Goal: Transaction & Acquisition: Purchase product/service

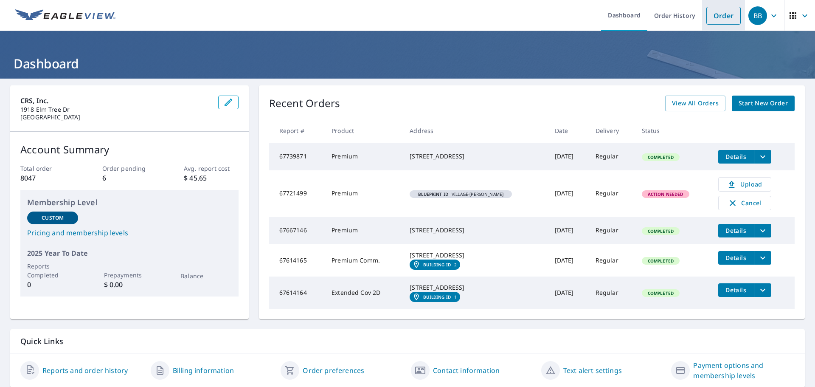
click at [721, 13] on link "Order" at bounding box center [724, 16] width 34 height 18
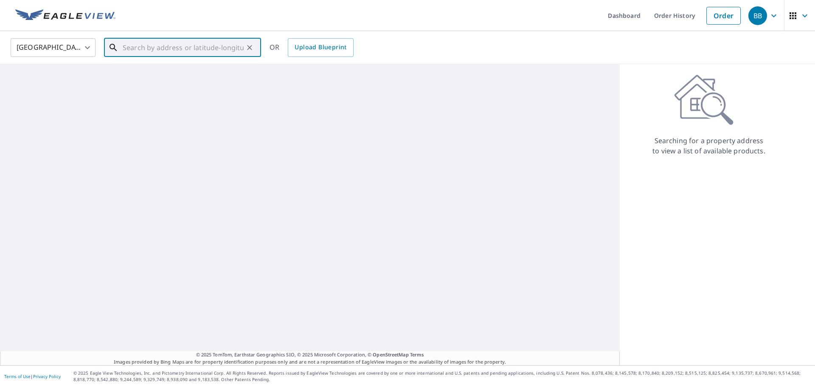
click at [201, 43] on input "text" at bounding box center [183, 48] width 121 height 24
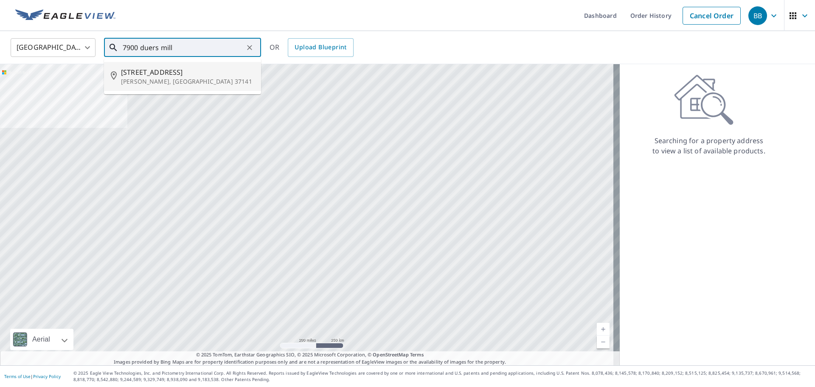
click at [198, 66] on li "[STREET_ADDRESS][PERSON_NAME]" at bounding box center [182, 76] width 157 height 29
type input "[STREET_ADDRESS][PERSON_NAME]"
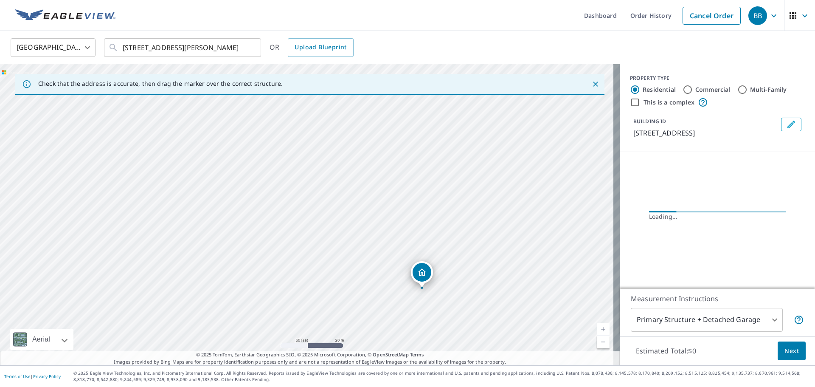
drag, startPoint x: 335, startPoint y: 177, endPoint x: 476, endPoint y: 256, distance: 161.2
click at [472, 256] on div "[STREET_ADDRESS][PERSON_NAME]" at bounding box center [310, 214] width 620 height 301
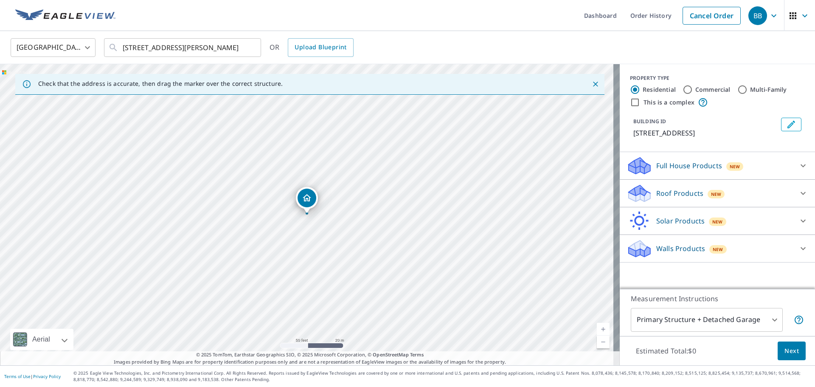
click at [761, 194] on div "Roof Products New" at bounding box center [710, 193] width 166 height 20
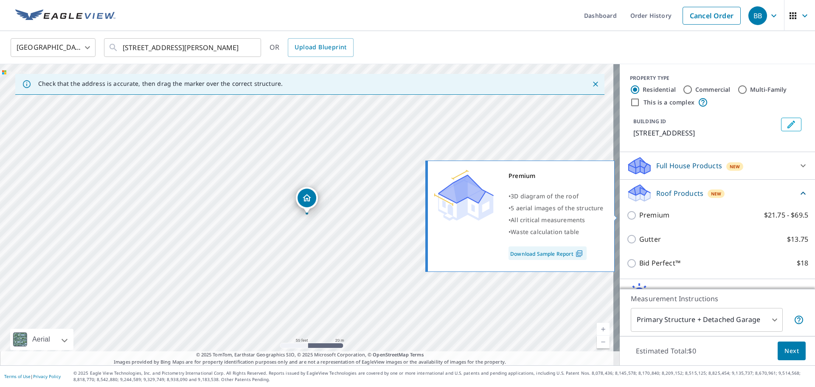
click at [673, 212] on label "Premium $21.75 - $69.5" at bounding box center [723, 215] width 169 height 11
click at [639, 212] on input "Premium $21.75 - $69.5" at bounding box center [633, 215] width 13 height 10
checkbox input "true"
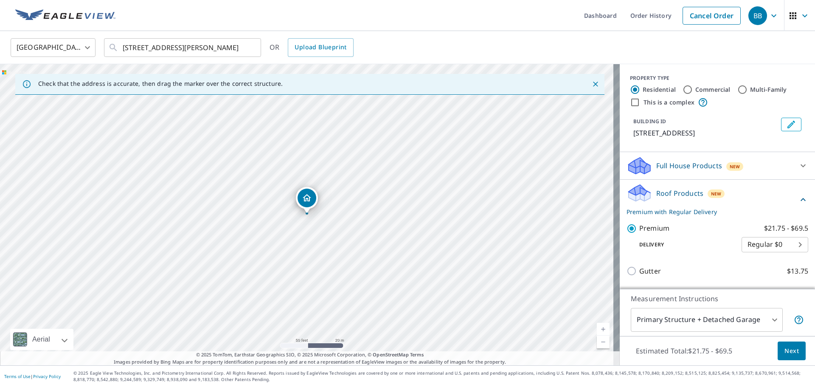
click at [785, 352] on span "Next" at bounding box center [792, 351] width 14 height 11
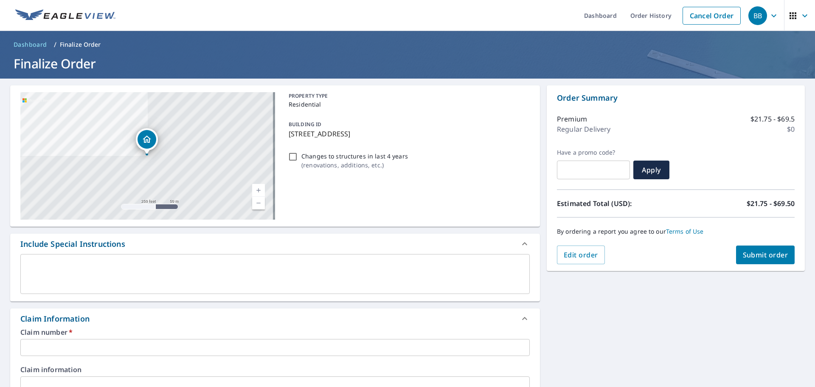
click at [155, 345] on input "text" at bounding box center [275, 347] width 510 height 17
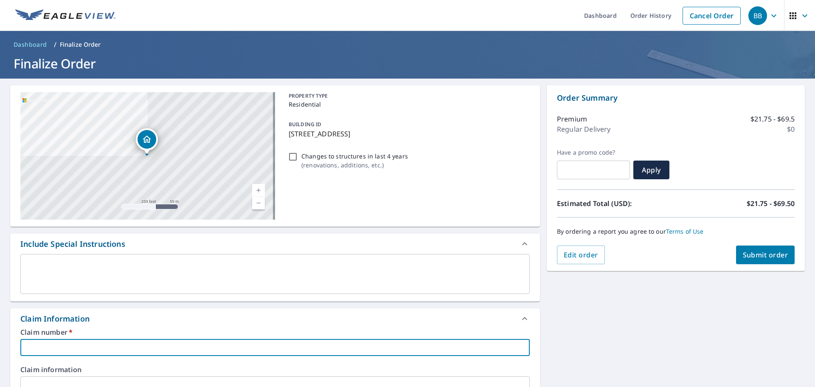
type input "Q"
checkbox input "true"
type input "QU"
checkbox input "true"
type input "QUA"
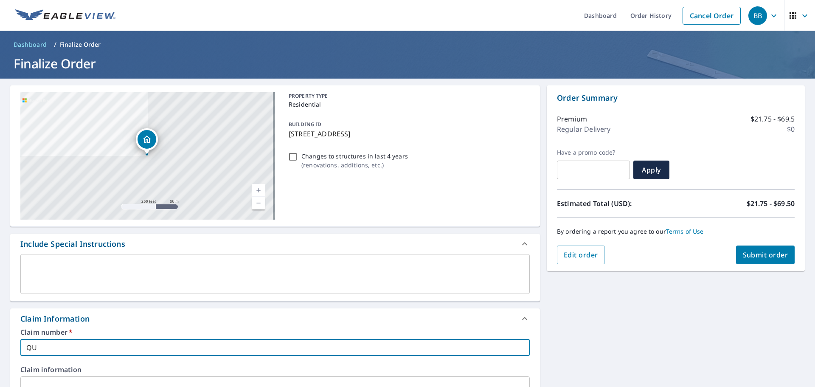
checkbox input "true"
type input "QUAR"
checkbox input "true"
type input "QUARR"
checkbox input "true"
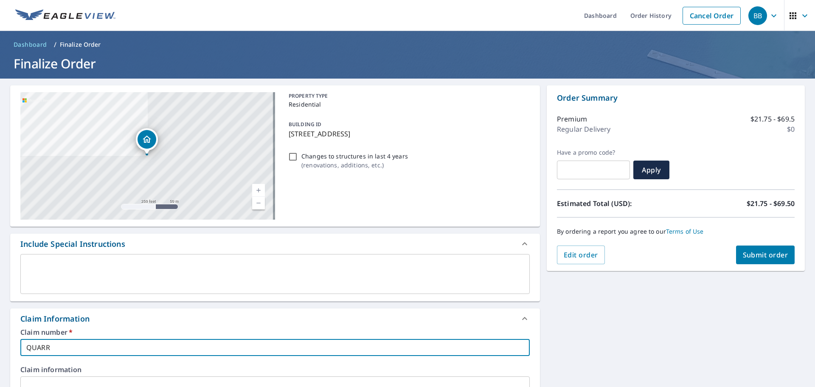
type input "QUARRC"
checkbox input "true"
type input "QUARRC_"
checkbox input "true"
type input "QUARRC_7"
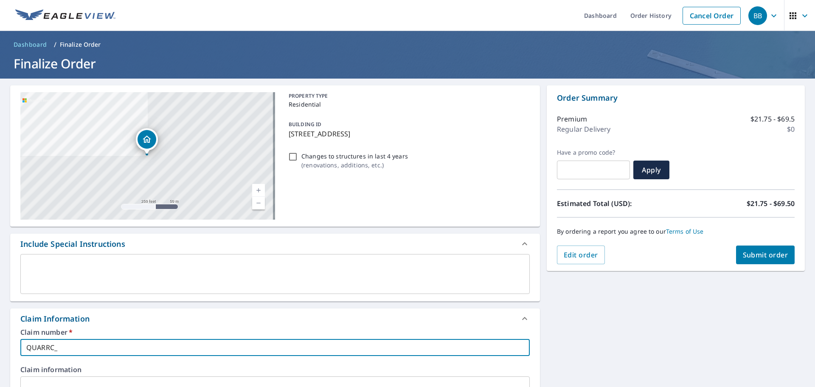
checkbox input "true"
type input "QUARRC_79"
checkbox input "true"
type input "QUARRC_790"
checkbox input "true"
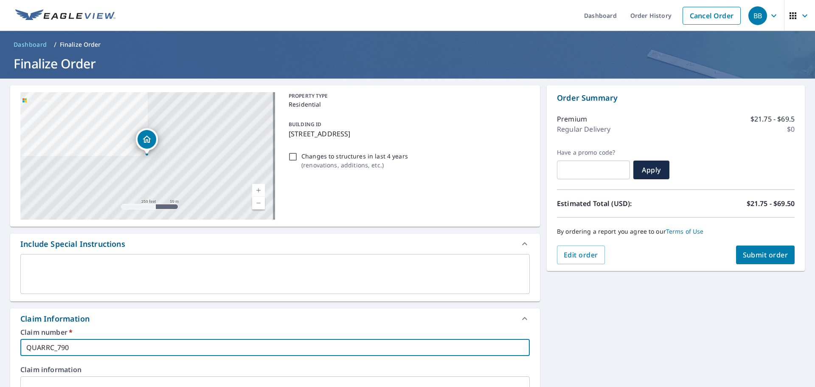
type input "QUARRC_7900"
checkbox input "true"
type input "QUARRC_7900"
checkbox input "true"
type input "QUARRC_7900 D"
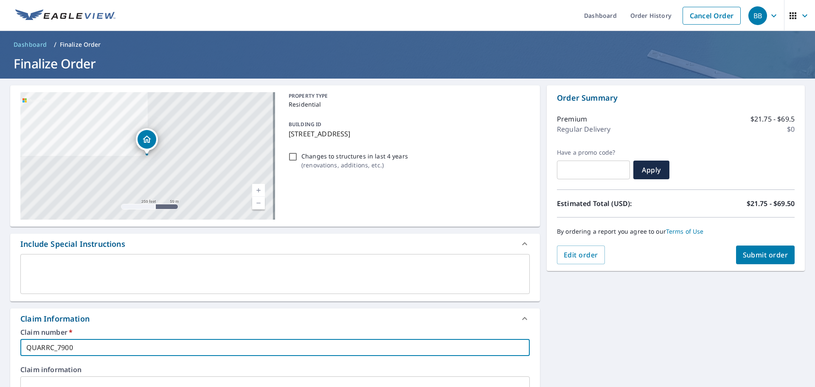
checkbox input "true"
type input "QUARRC_7900 DU"
checkbox input "true"
type input "QUARRC_7900 DUE"
checkbox input "true"
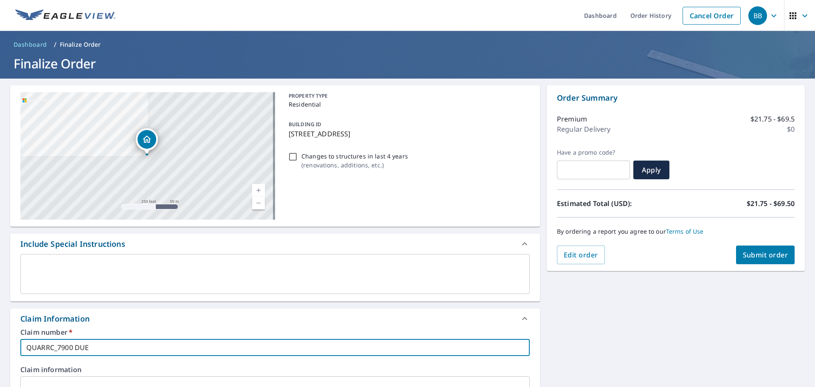
type input "QUARRC_7900 [PERSON_NAME]"
checkbox input "true"
type input "QUARRC_7900 DUERS"
checkbox input "true"
type input "QUARRC_7900 DUERS"
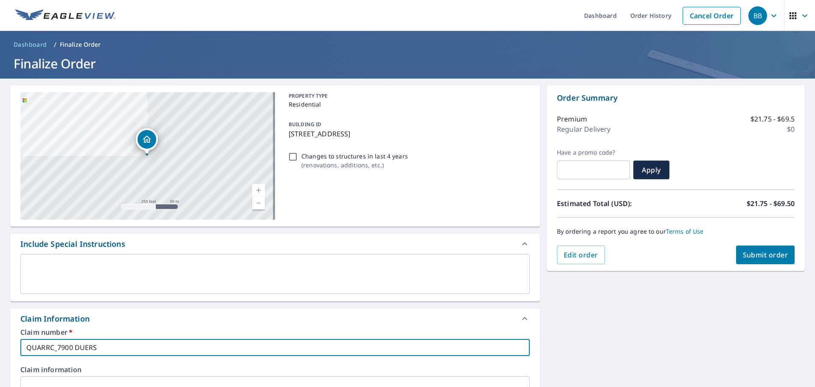
checkbox input "true"
type input "QUARRC_7900 DUERS M"
checkbox input "true"
type input "QUARRC_7900 DUERS MI"
checkbox input "true"
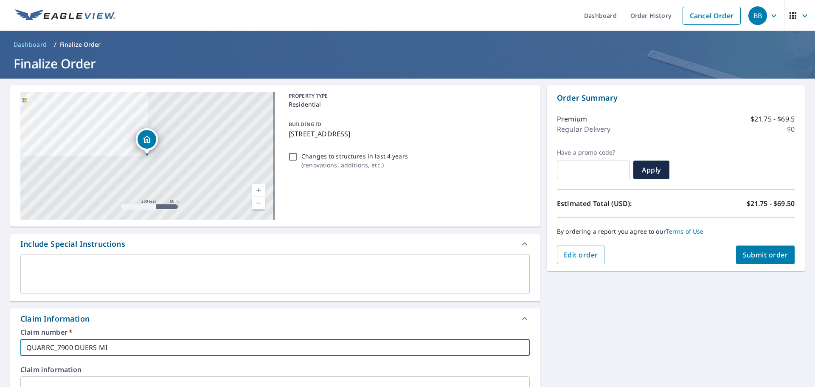
type input "QUARRC_7900 DUERS MIL"
checkbox input "true"
type input "QUARRC_7900 DUERS MILL"
checkbox input "true"
type input "QUARRC_7900 DUERS MILL"
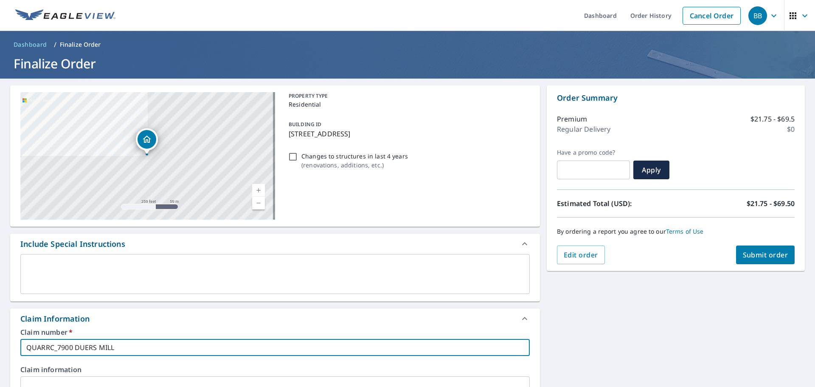
checkbox input "true"
type input "QUARRC_7900 DUERS MILL R"
checkbox input "true"
type input "QUARRC_7900 DUERS MILL RD"
checkbox input "true"
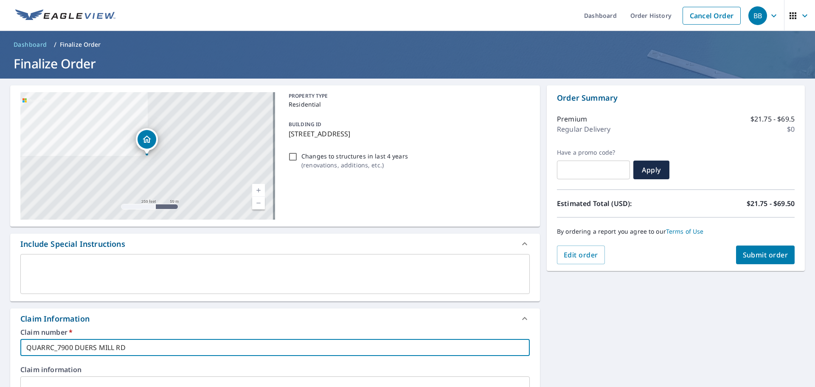
type input "QUARRC_7900 DUERS MILL RD"
click at [152, 325] on div "Claim Information" at bounding box center [275, 318] width 530 height 20
checkbox input "true"
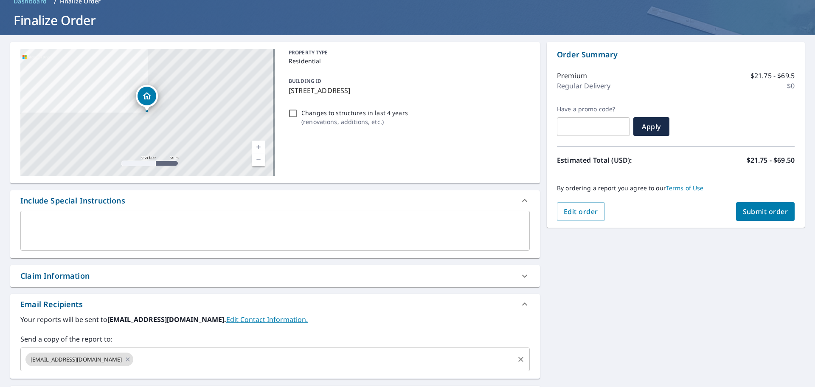
scroll to position [85, 0]
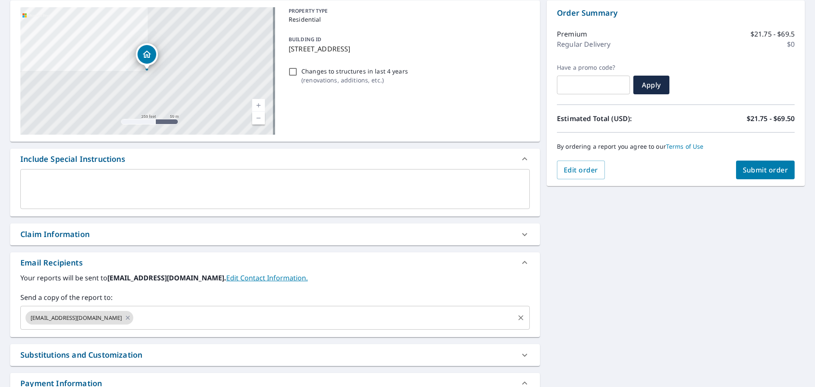
click at [161, 310] on input "text" at bounding box center [324, 318] width 379 height 16
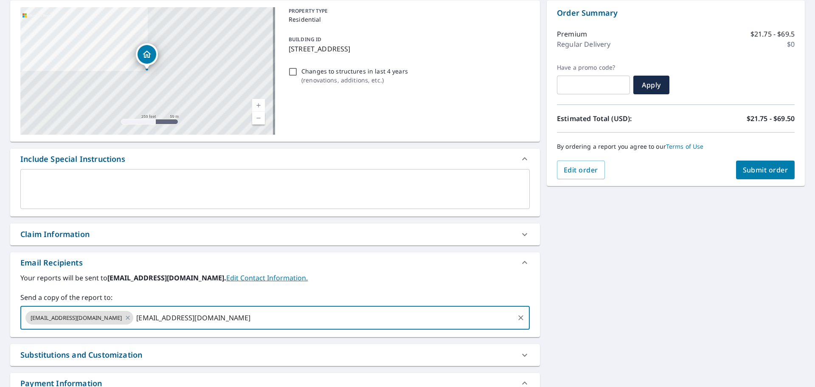
type input "[EMAIL_ADDRESS][DOMAIN_NAME]"
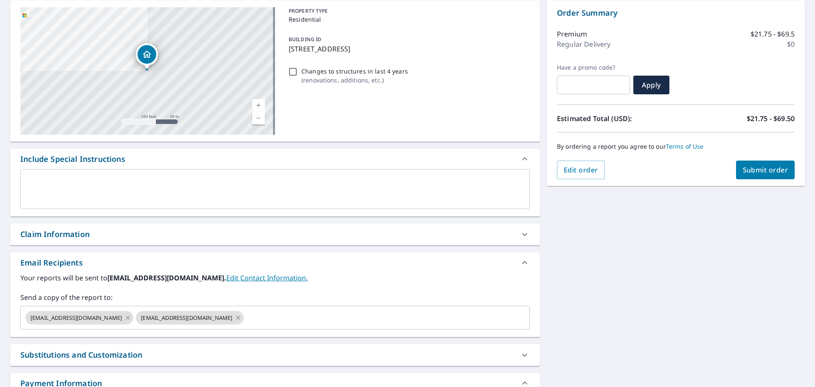
click at [330, 272] on div "Email Recipients" at bounding box center [275, 262] width 530 height 20
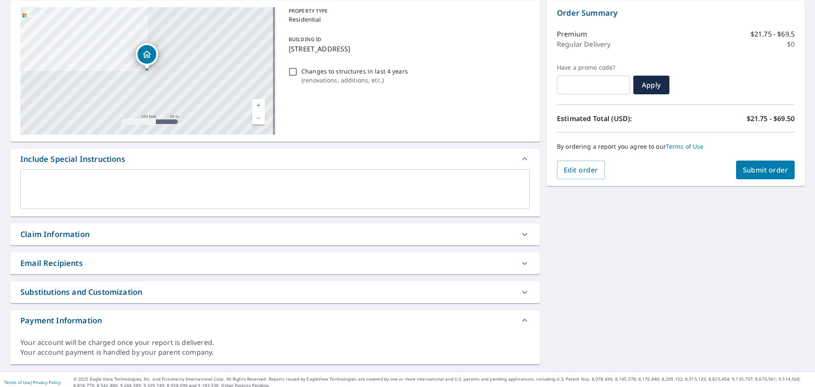
click at [329, 265] on div "Email Recipients" at bounding box center [267, 262] width 494 height 11
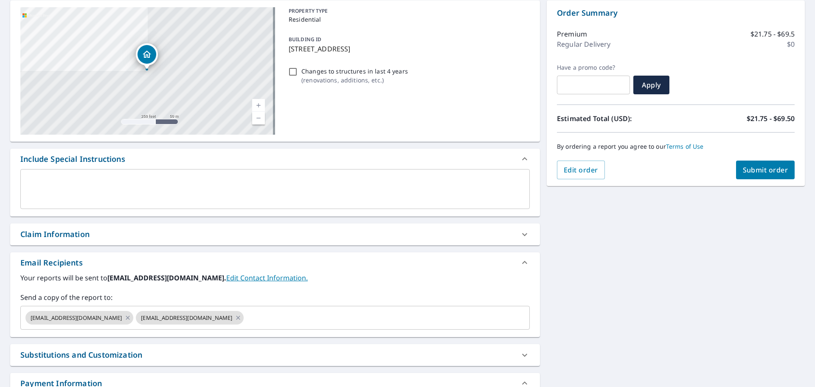
click at [743, 172] on span "Submit order" at bounding box center [765, 169] width 45 height 9
checkbox input "true"
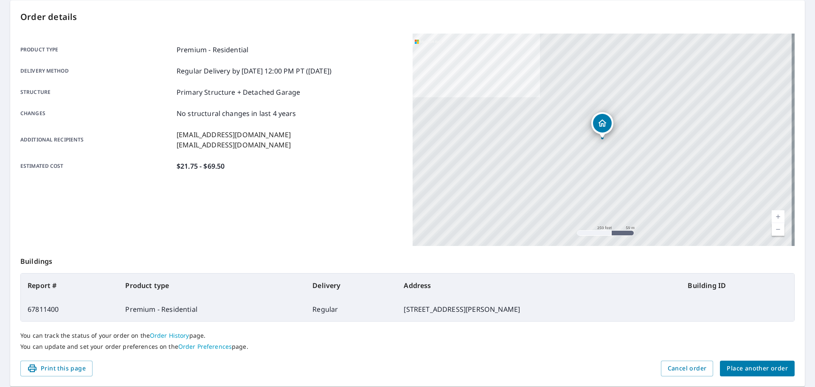
click at [771, 371] on span "Place another order" at bounding box center [757, 368] width 61 height 11
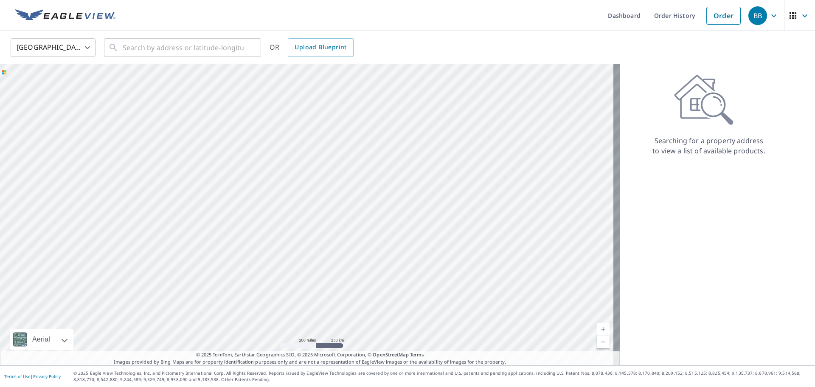
click at [303, 15] on ul "Dashboard Order History Order" at bounding box center [433, 15] width 625 height 31
